Goal: Book appointment/travel/reservation

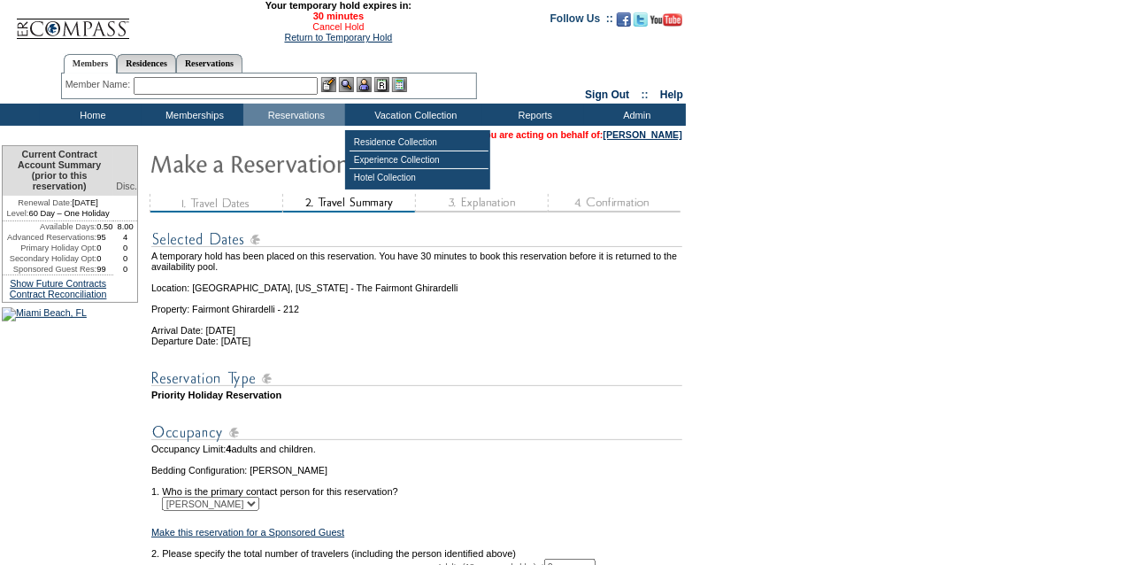
click at [319, 31] on link "Cancel Hold" at bounding box center [337, 26] width 51 height 11
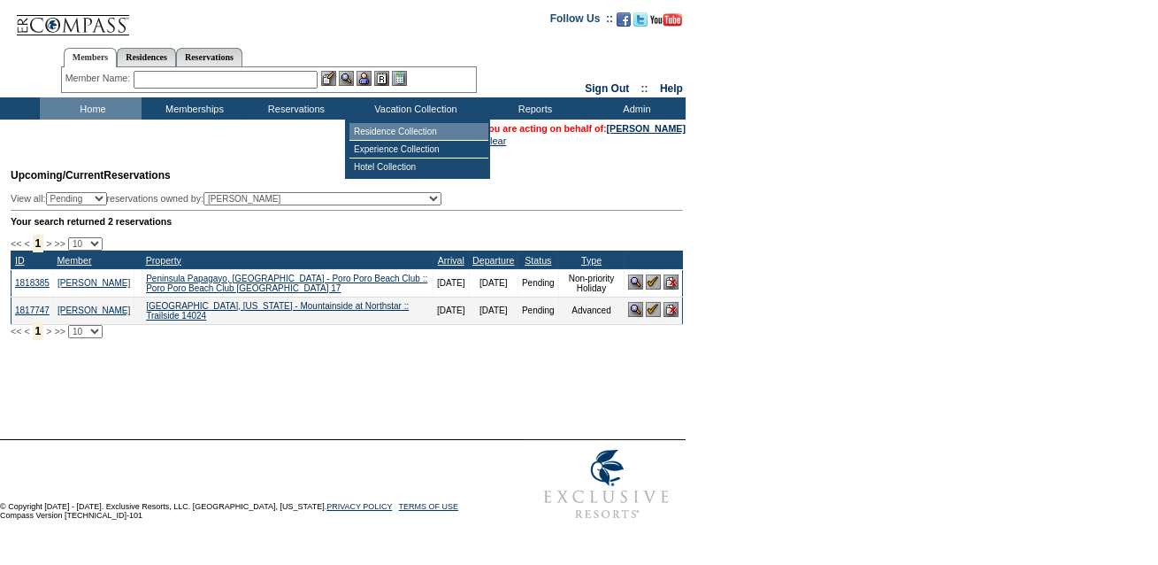
click at [431, 124] on td "Residence Collection" at bounding box center [419, 132] width 139 height 18
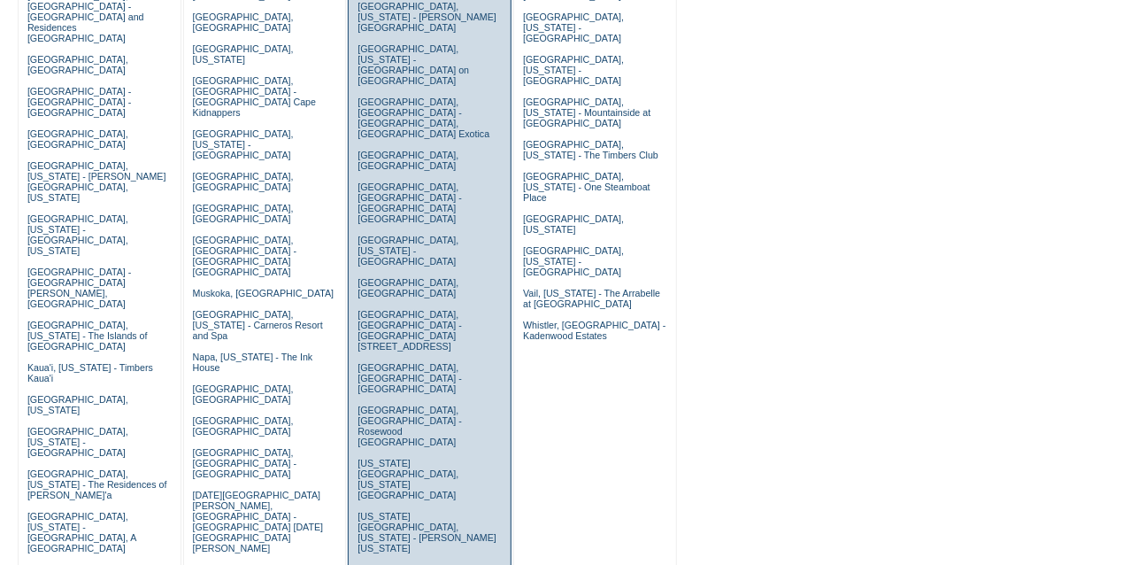
scroll to position [412, 0]
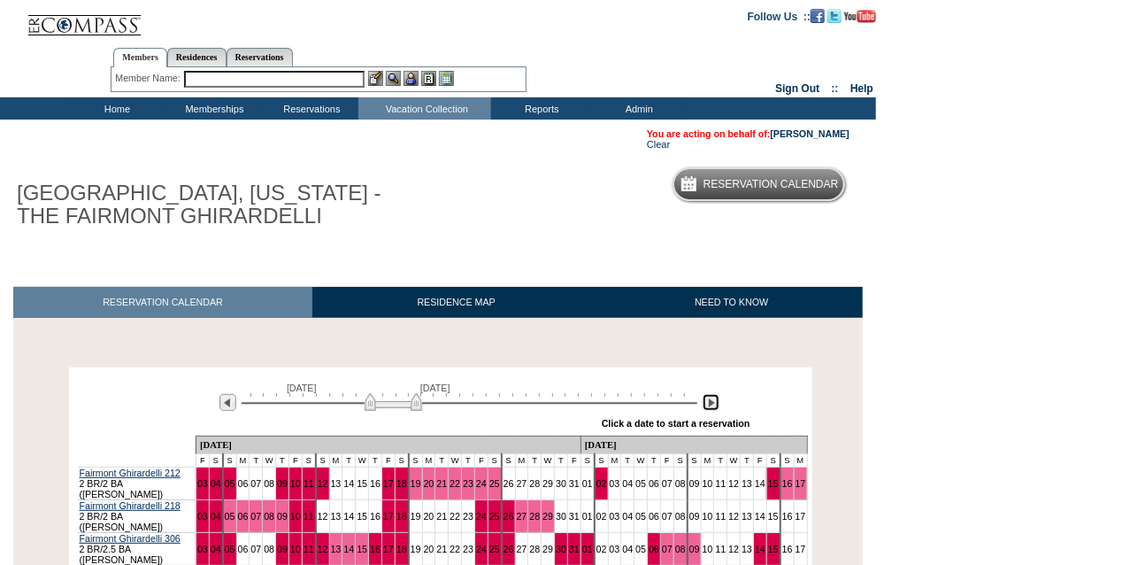
click at [708, 402] on img at bounding box center [711, 402] width 17 height 17
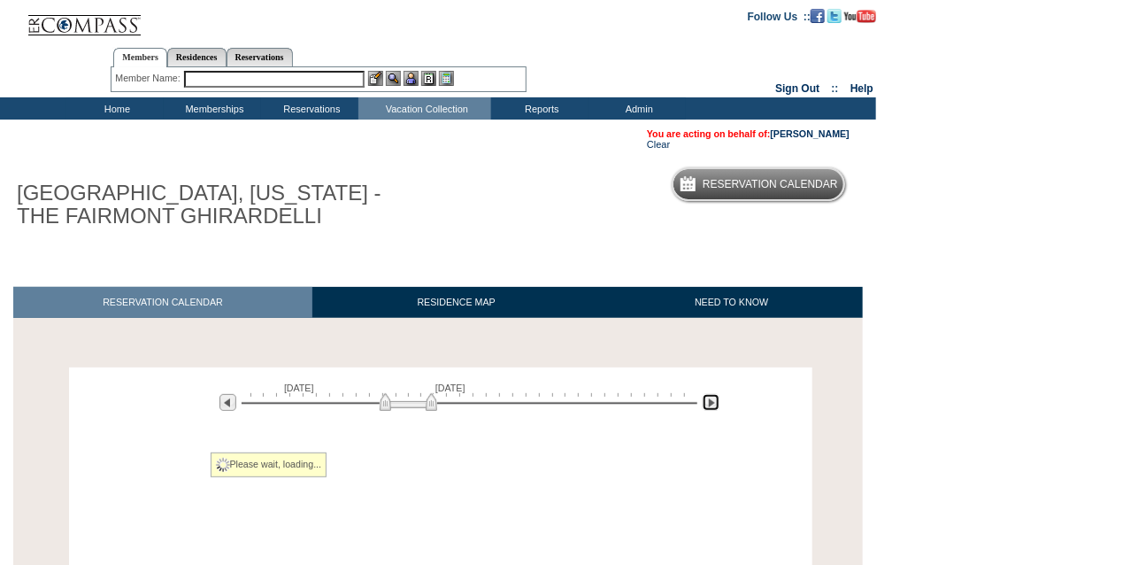
click at [709, 404] on img at bounding box center [711, 402] width 17 height 17
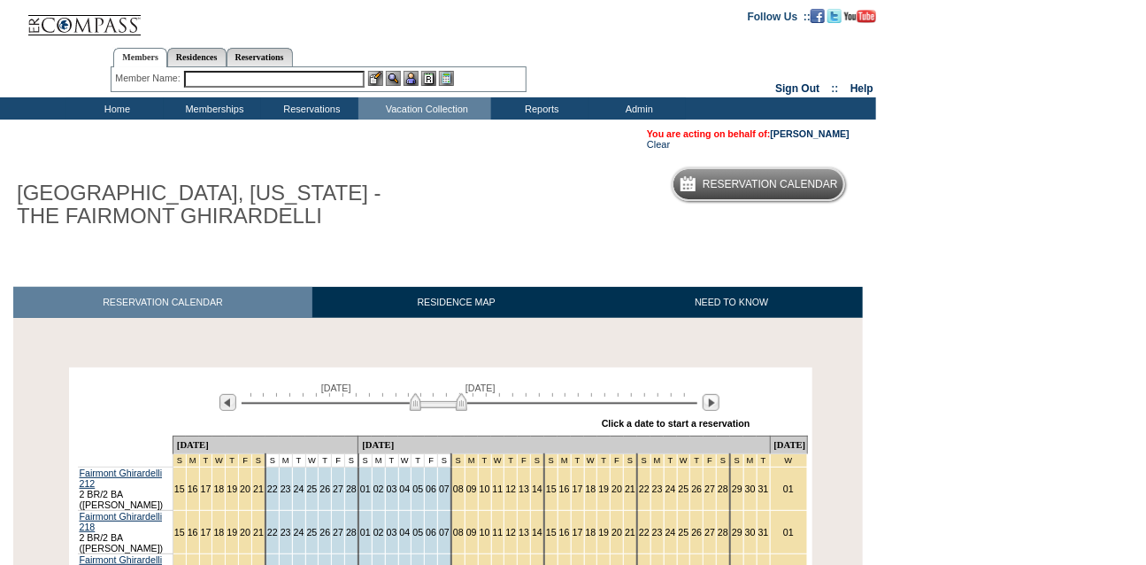
click at [770, 486] on td "01" at bounding box center [788, 488] width 37 height 43
click at [783, 486] on link "01" at bounding box center [788, 488] width 11 height 11
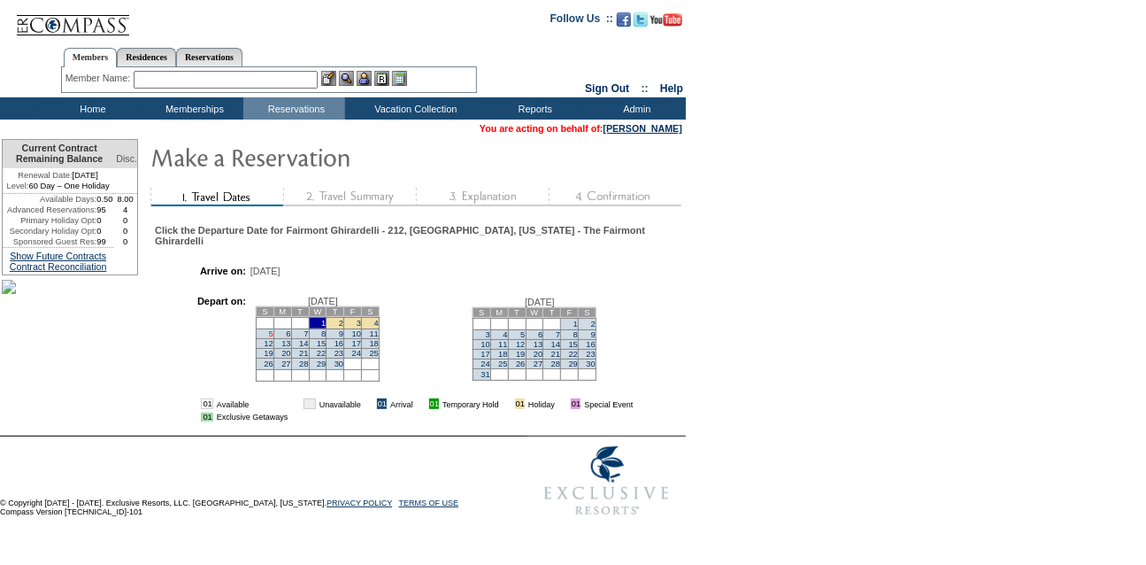
click at [273, 338] on link "5" at bounding box center [271, 333] width 4 height 9
